Goal: Use online tool/utility: Utilize a website feature to perform a specific function

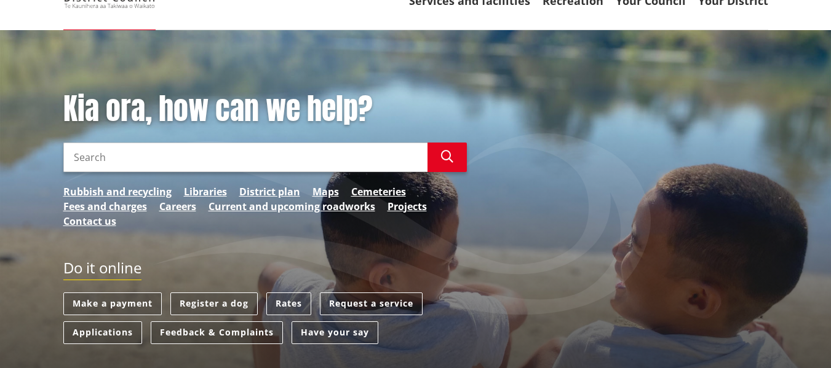
scroll to position [79, 0]
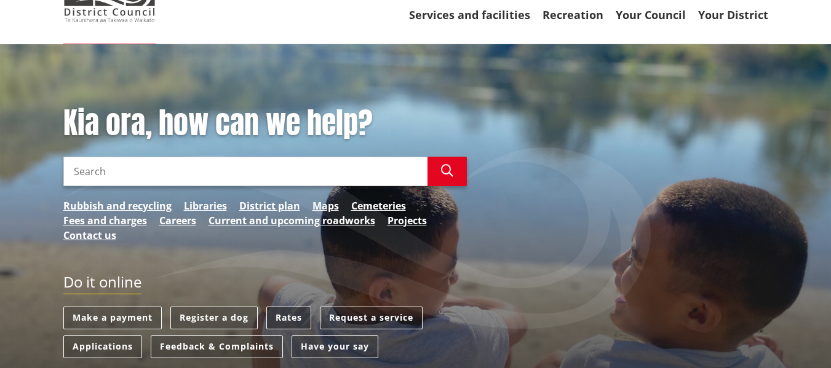
click at [275, 315] on link "Rates" at bounding box center [288, 318] width 45 height 23
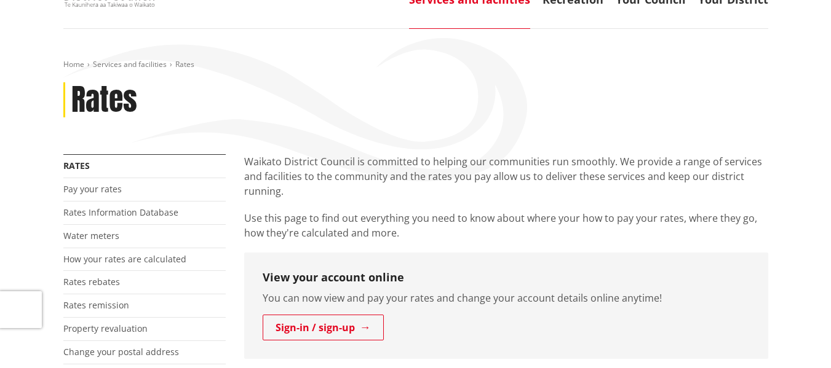
scroll to position [123, 0]
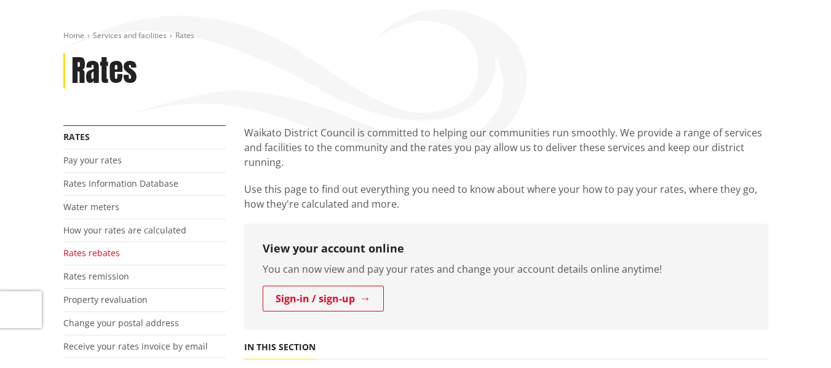
click at [104, 253] on link "Rates rebates" at bounding box center [91, 253] width 57 height 12
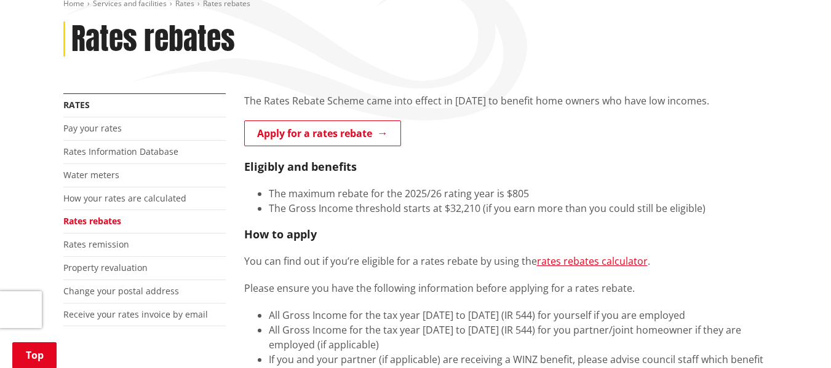
scroll to position [184, 0]
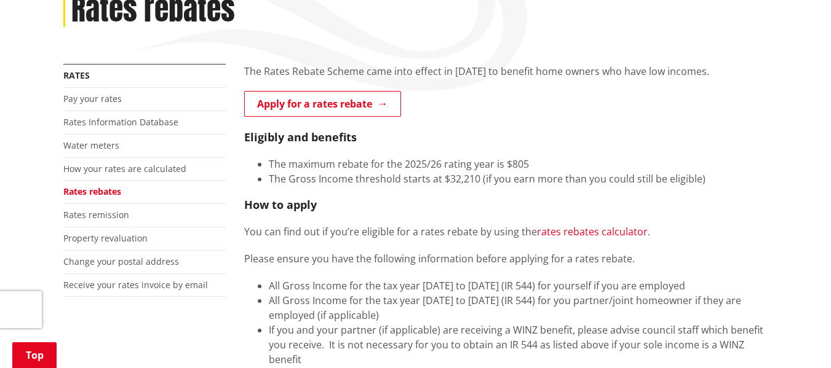
click at [572, 228] on link "rates rebates calculator" at bounding box center [592, 232] width 111 height 14
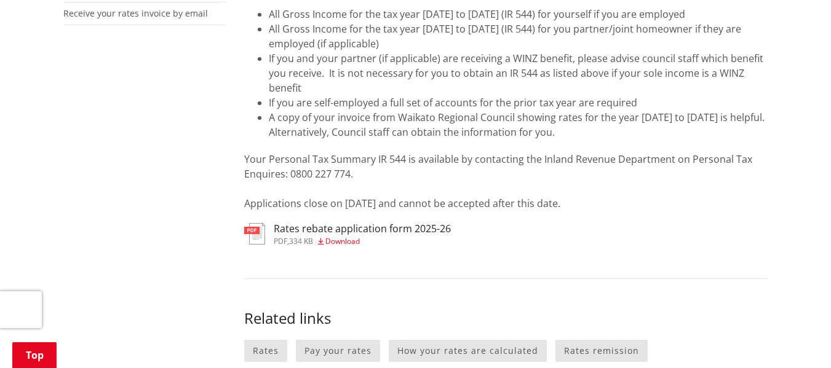
scroll to position [492, 0]
